Goal: Task Accomplishment & Management: Manage account settings

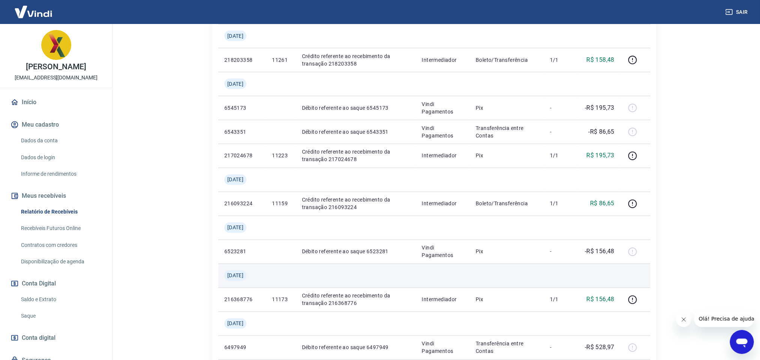
scroll to position [770, 0]
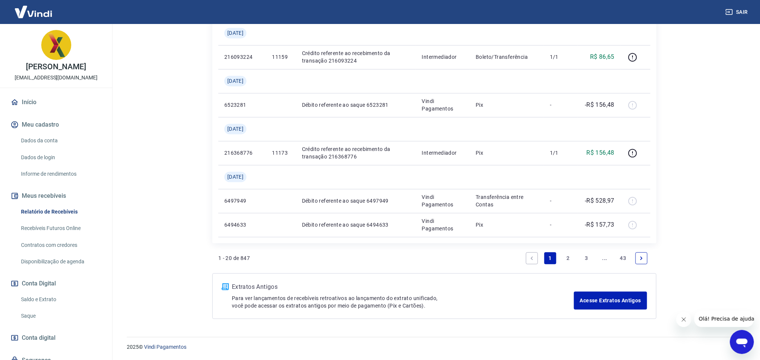
click at [584, 259] on link "3" at bounding box center [586, 258] width 12 height 12
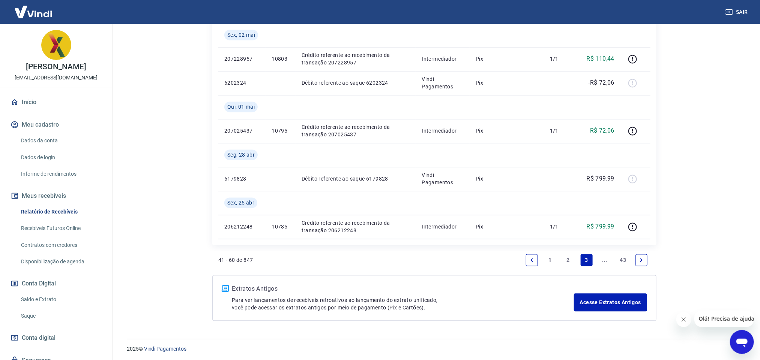
scroll to position [746, 0]
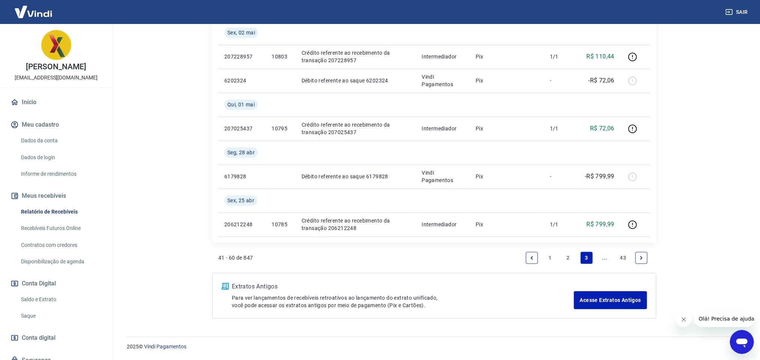
click at [565, 259] on link "2" at bounding box center [568, 258] width 12 height 12
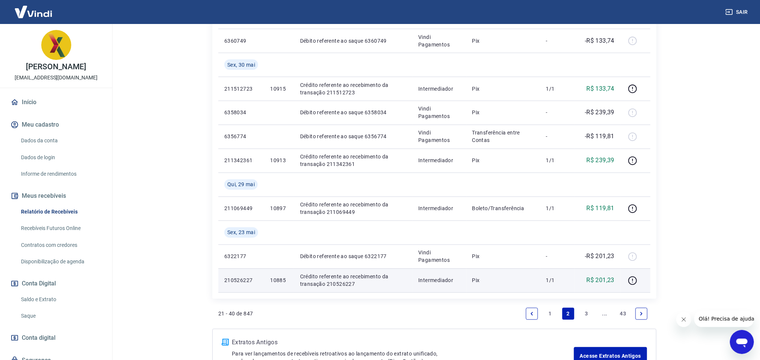
scroll to position [666, 0]
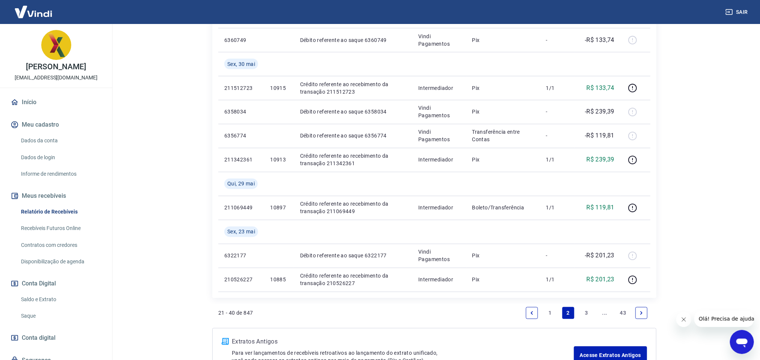
click at [550, 316] on link "1" at bounding box center [550, 313] width 12 height 12
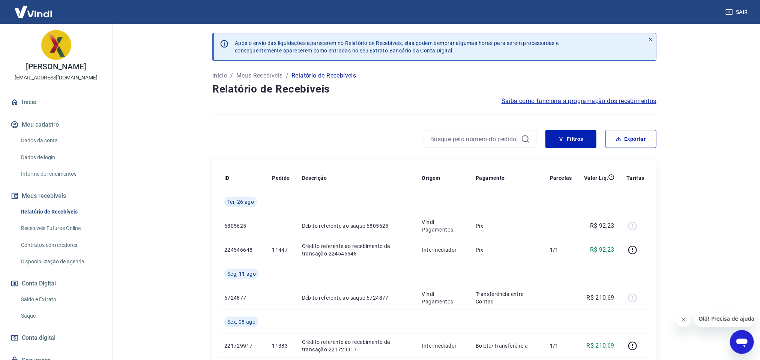
click at [682, 319] on icon "Fechar mensagem da empresa" at bounding box center [683, 319] width 6 height 6
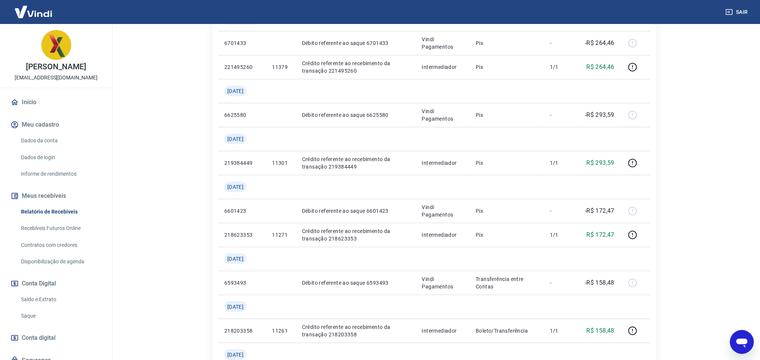
scroll to position [394, 0]
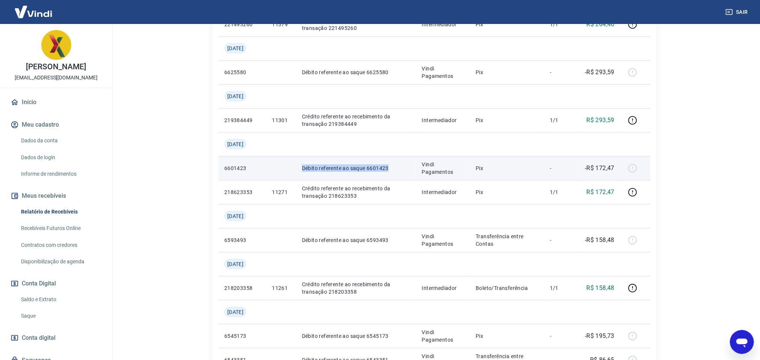
drag, startPoint x: 298, startPoint y: 168, endPoint x: 412, endPoint y: 170, distance: 114.0
click at [410, 170] on td "Débito referente ao saque 6601423" at bounding box center [356, 168] width 120 height 24
drag, startPoint x: 417, startPoint y: 166, endPoint x: 460, endPoint y: 175, distance: 44.2
click at [460, 175] on td "Vindi Pagamentos" at bounding box center [443, 168] width 54 height 24
drag, startPoint x: 299, startPoint y: 170, endPoint x: 400, endPoint y: 170, distance: 100.5
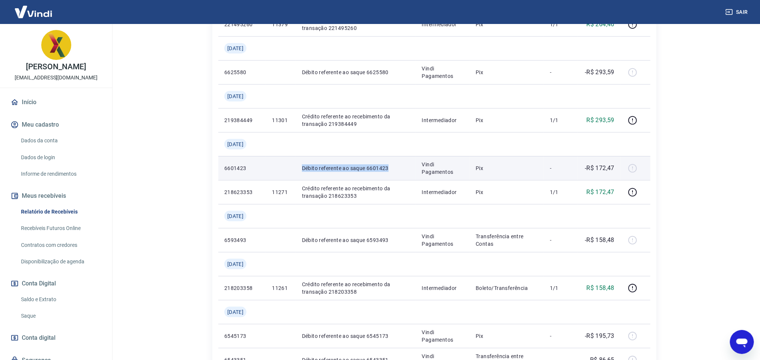
click at [400, 170] on td "Débito referente ao saque 6601423" at bounding box center [356, 168] width 120 height 24
click at [233, 20] on div "Sair" at bounding box center [380, 12] width 760 height 24
